Goal: Task Accomplishment & Management: Manage account settings

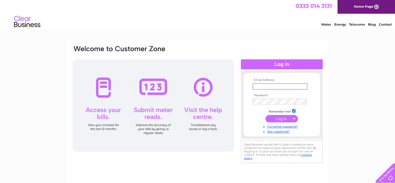
click at [261, 85] on input "text" at bounding box center [279, 86] width 55 height 6
type input "janice@gibbsinverurie.co.uk"
click at [275, 118] on input "submit" at bounding box center [281, 117] width 32 height 7
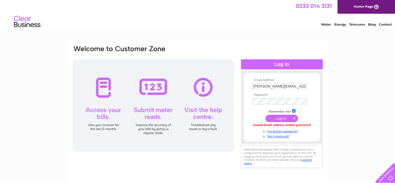
click at [269, 117] on input "submit" at bounding box center [281, 118] width 32 height 7
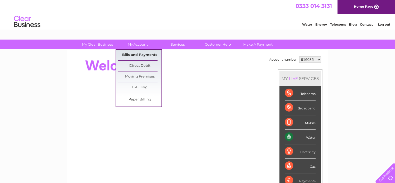
click at [140, 54] on link "Bills and Payments" at bounding box center [139, 55] width 43 height 11
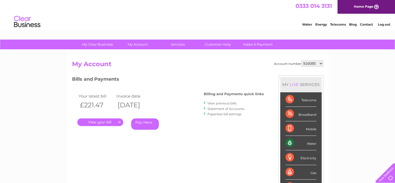
click at [93, 122] on link "." at bounding box center [100, 122] width 46 height 8
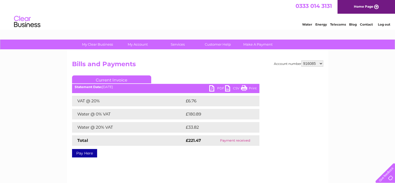
click at [213, 88] on link "PDF" at bounding box center [217, 89] width 16 height 8
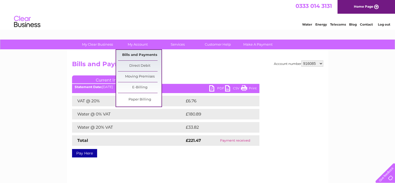
click at [140, 54] on link "Bills and Payments" at bounding box center [139, 55] width 43 height 11
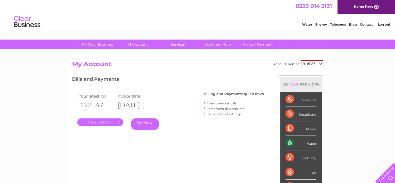
click at [211, 103] on link "View previous bills" at bounding box center [221, 103] width 29 height 4
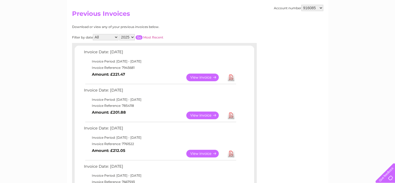
scroll to position [53, 0]
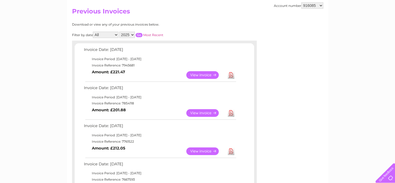
click at [230, 114] on link "Download" at bounding box center [230, 113] width 7 height 8
click at [229, 149] on link "Download" at bounding box center [230, 151] width 7 height 8
click at [206, 112] on link "View" at bounding box center [205, 113] width 39 height 8
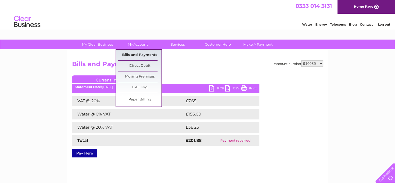
click at [142, 55] on link "Bills and Payments" at bounding box center [139, 55] width 43 height 11
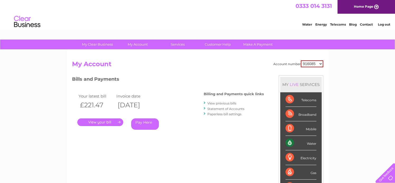
click at [216, 104] on link "View previous bills" at bounding box center [221, 103] width 29 height 4
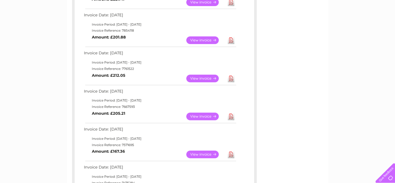
scroll to position [137, 0]
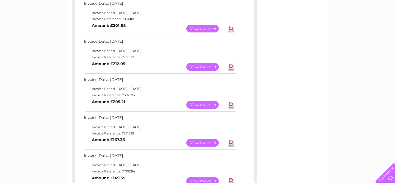
click at [200, 103] on link "View" at bounding box center [205, 105] width 39 height 8
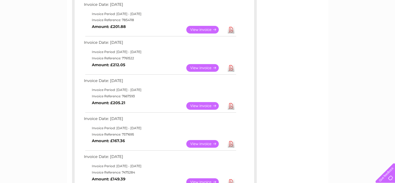
click at [202, 68] on link "View" at bounding box center [205, 68] width 39 height 8
click at [231, 106] on link "Download" at bounding box center [230, 106] width 7 height 8
click at [230, 145] on link "Download" at bounding box center [230, 144] width 7 height 8
click at [202, 142] on link "View" at bounding box center [205, 144] width 39 height 8
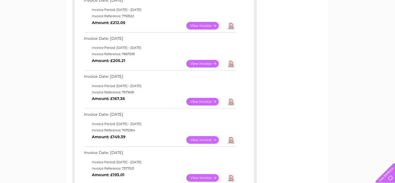
scroll to position [189, 0]
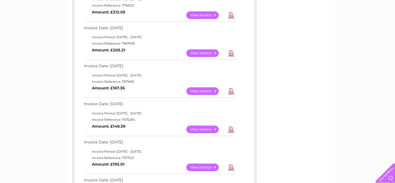
click at [231, 129] on link "Download" at bounding box center [230, 129] width 7 height 8
click at [201, 129] on link "View" at bounding box center [205, 129] width 39 height 8
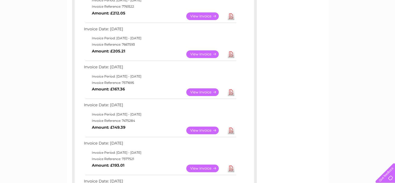
click at [231, 170] on link "Download" at bounding box center [230, 168] width 7 height 8
click at [203, 167] on link "View" at bounding box center [205, 168] width 39 height 8
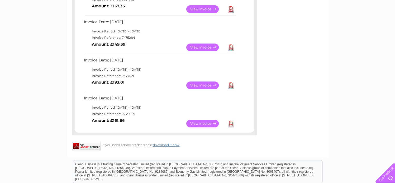
scroll to position [271, 0]
click at [203, 124] on link "View" at bounding box center [205, 123] width 39 height 8
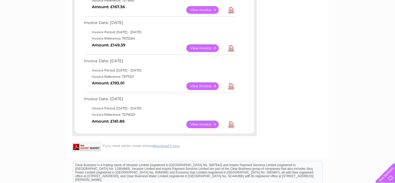
click at [231, 123] on link "Download" at bounding box center [230, 124] width 7 height 8
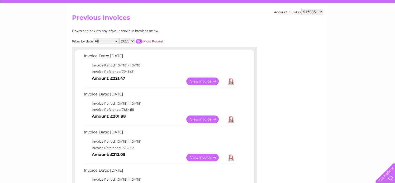
scroll to position [38, 0]
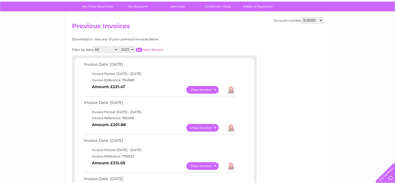
click at [133, 49] on select "2025 2024 2023 2022" at bounding box center [127, 49] width 16 height 6
select select "2024"
click at [120, 46] on select "2025 2024 2023 2022" at bounding box center [127, 49] width 16 height 6
click at [139, 50] on input "button" at bounding box center [138, 50] width 7 height 4
click at [203, 89] on link "View" at bounding box center [205, 90] width 39 height 8
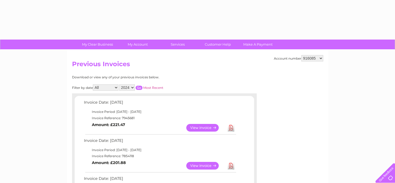
select select "2024"
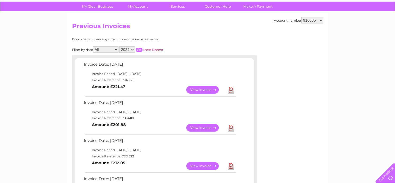
click at [231, 89] on link "Download" at bounding box center [230, 90] width 7 height 8
click at [139, 50] on input "button" at bounding box center [138, 50] width 7 height 4
click at [230, 90] on link "Download" at bounding box center [230, 90] width 7 height 8
click at [202, 126] on link "View" at bounding box center [205, 128] width 39 height 8
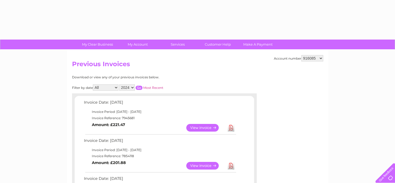
select select "2024"
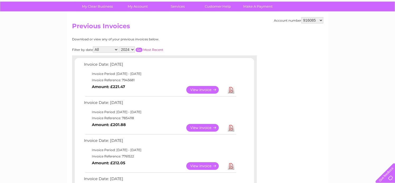
click at [138, 50] on input "button" at bounding box center [138, 50] width 7 height 4
click at [231, 129] on link "Download" at bounding box center [230, 128] width 7 height 8
click at [319, 20] on select "916085 1123592" at bounding box center [312, 20] width 22 height 6
select select "1123592"
click at [301, 17] on select "916085 1123592" at bounding box center [312, 20] width 22 height 6
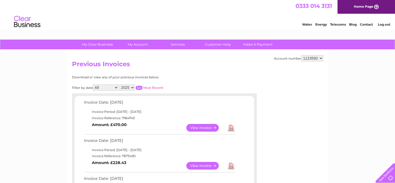
click at [203, 127] on link "View" at bounding box center [205, 128] width 39 height 8
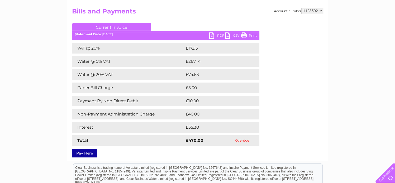
scroll to position [63, 0]
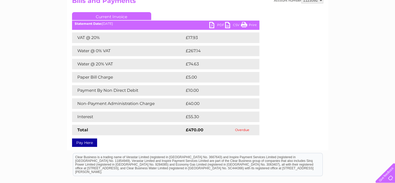
click at [218, 24] on link "PDF" at bounding box center [217, 26] width 16 height 8
click at [212, 25] on link "PDF" at bounding box center [217, 26] width 16 height 8
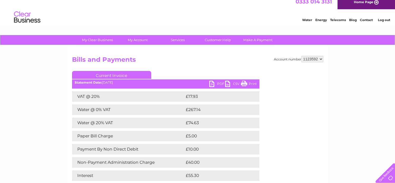
scroll to position [0, 0]
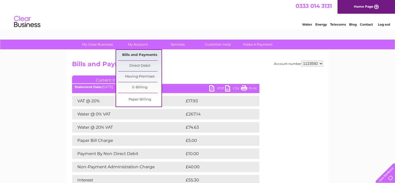
click at [143, 54] on link "Bills and Payments" at bounding box center [139, 55] width 43 height 11
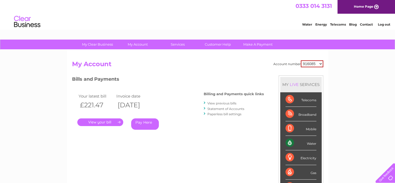
click at [321, 64] on select "916085 1123592" at bounding box center [311, 63] width 22 height 7
select select "1123592"
click at [301, 60] on select "916085 1123592" at bounding box center [311, 63] width 22 height 7
click at [236, 108] on link "Statement of Accounts" at bounding box center [225, 109] width 37 height 4
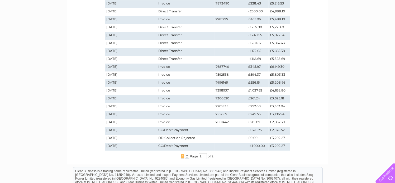
scroll to position [127, 0]
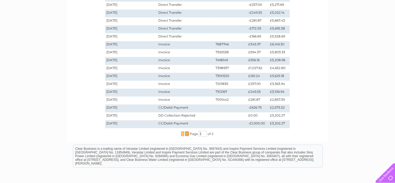
click at [186, 133] on span "2" at bounding box center [187, 133] width 4 height 5
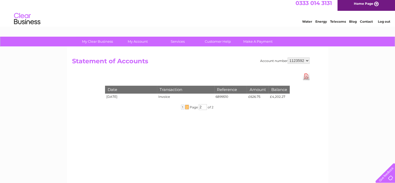
scroll to position [0, 0]
